Goal: Navigation & Orientation: Find specific page/section

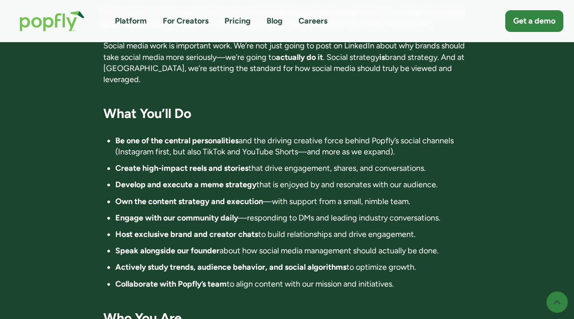
scroll to position [745, 0]
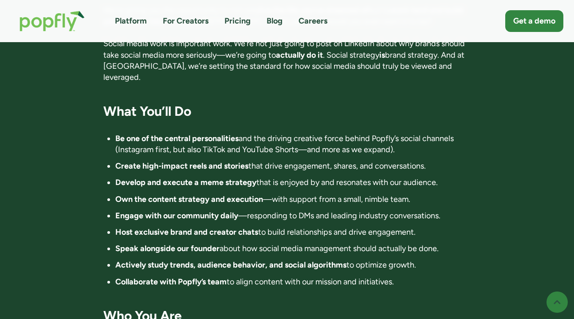
click at [130, 21] on link "Platform" at bounding box center [131, 21] width 32 height 11
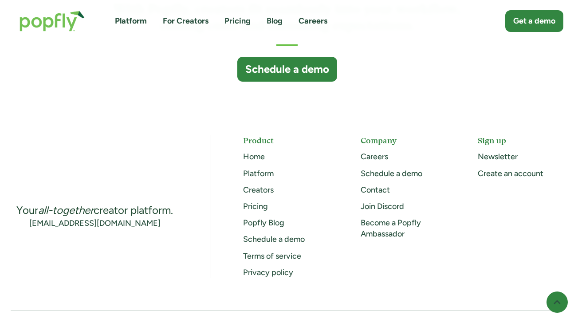
scroll to position [2412, 0]
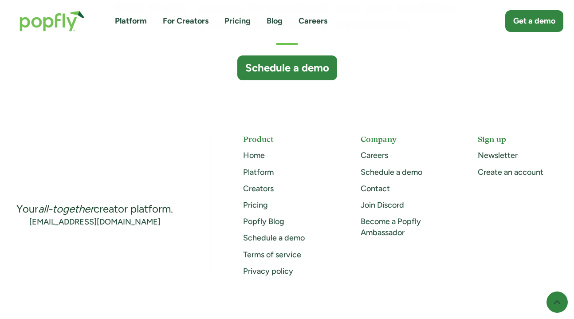
click at [320, 22] on link "Careers" at bounding box center [313, 21] width 29 height 11
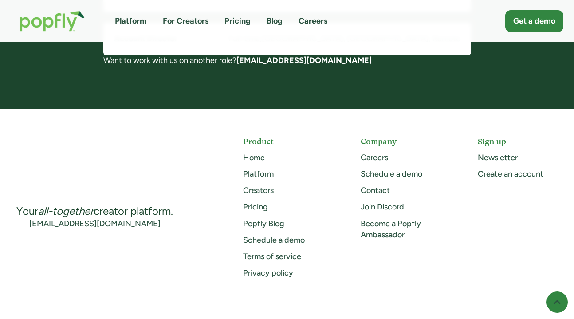
scroll to position [915, 0]
